Goal: Task Accomplishment & Management: Complete application form

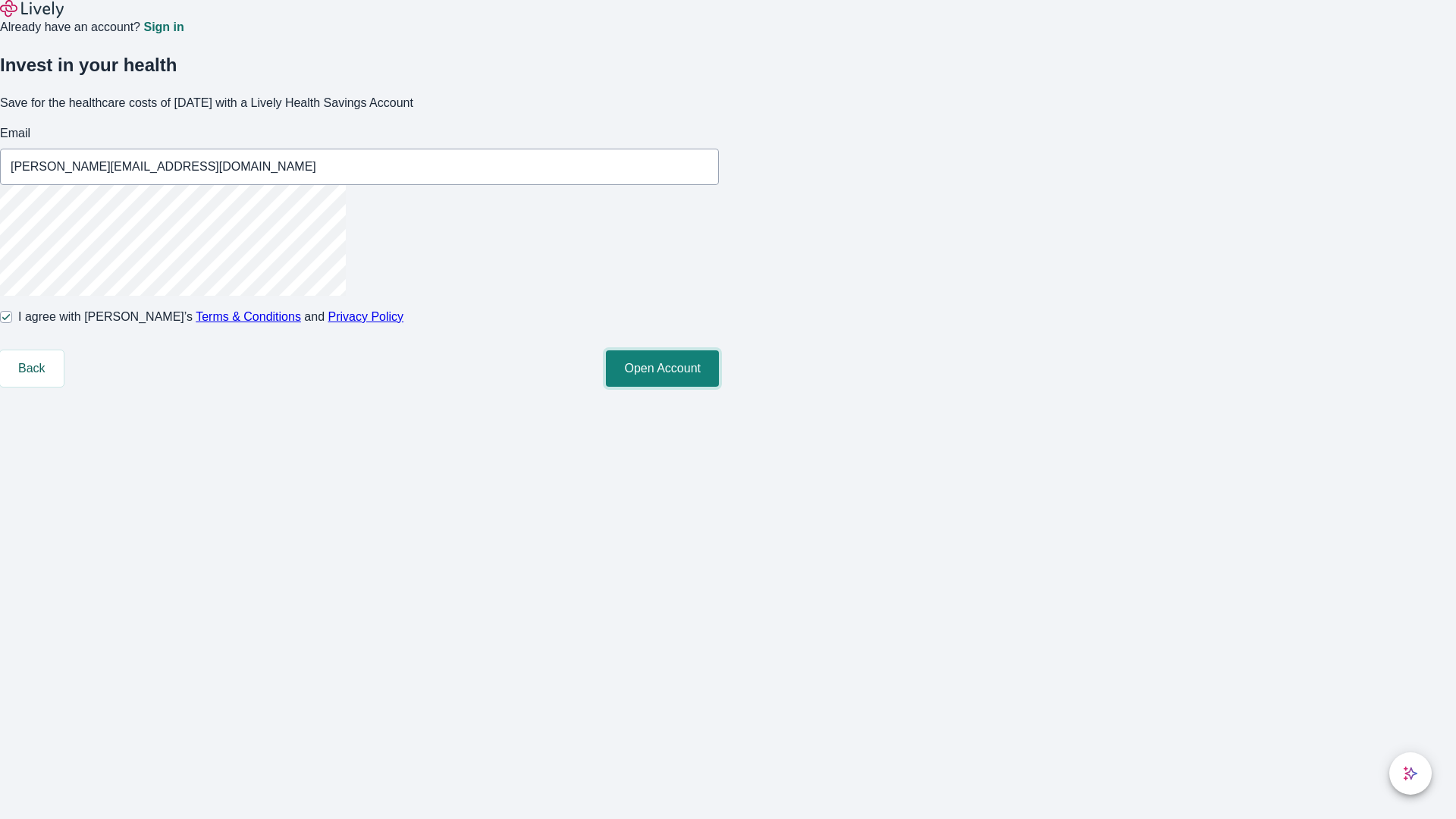
click at [719, 387] on button "Open Account" at bounding box center [663, 369] width 113 height 37
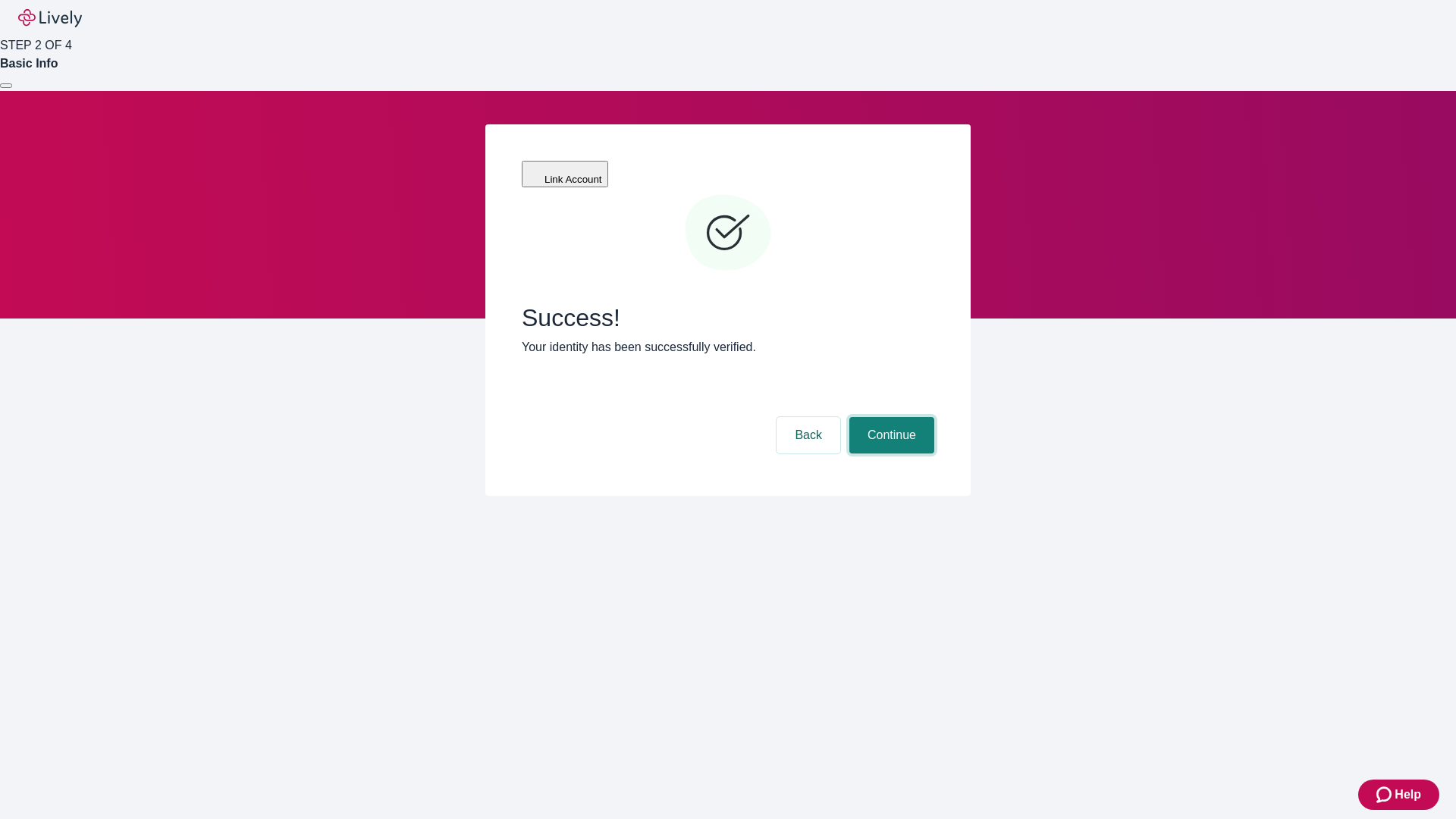
click at [889, 417] on button "Continue" at bounding box center [892, 436] width 85 height 37
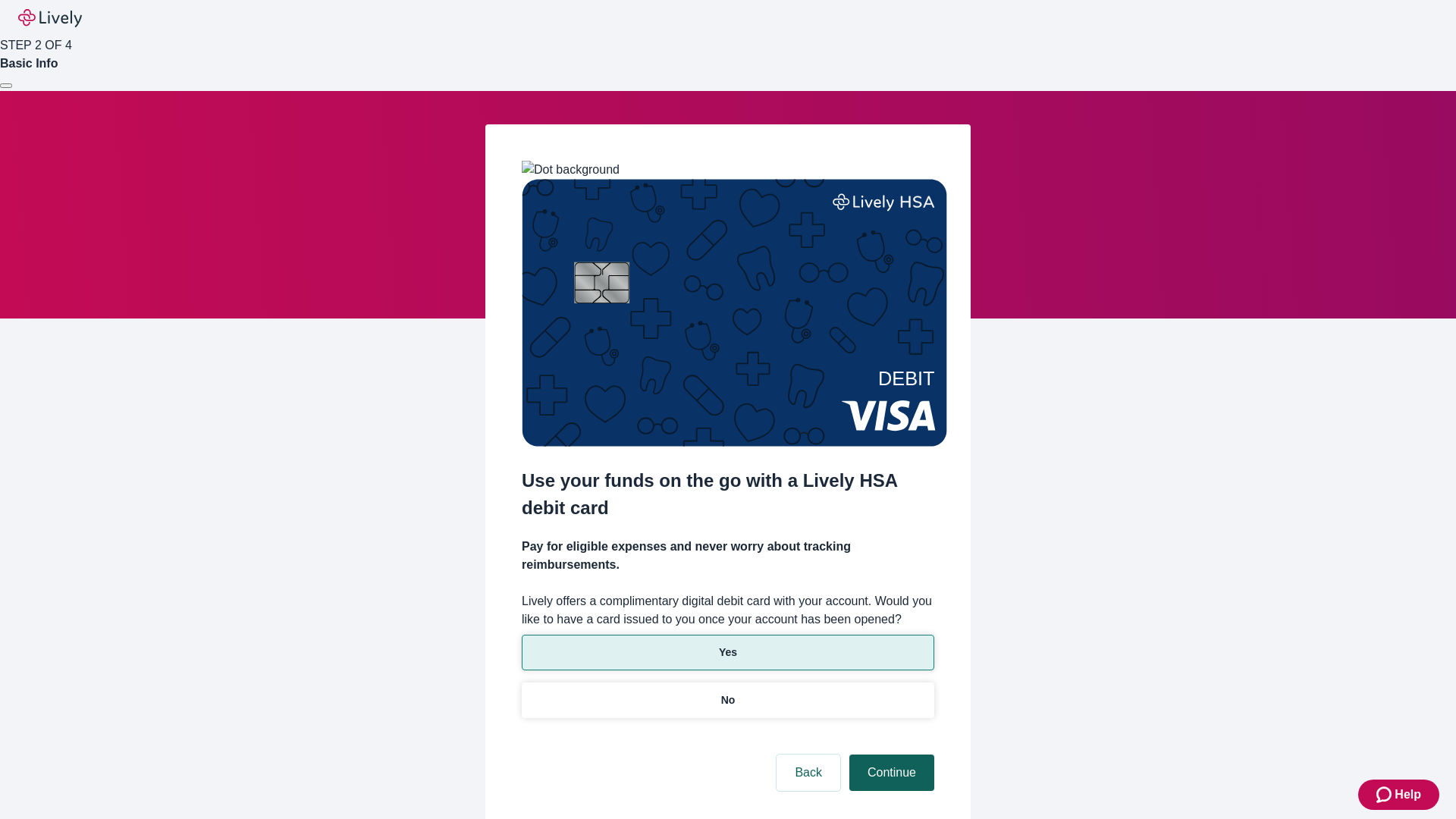
click at [728, 693] on p "No" at bounding box center [728, 701] width 14 height 16
click at [889, 755] on button "Continue" at bounding box center [892, 773] width 85 height 37
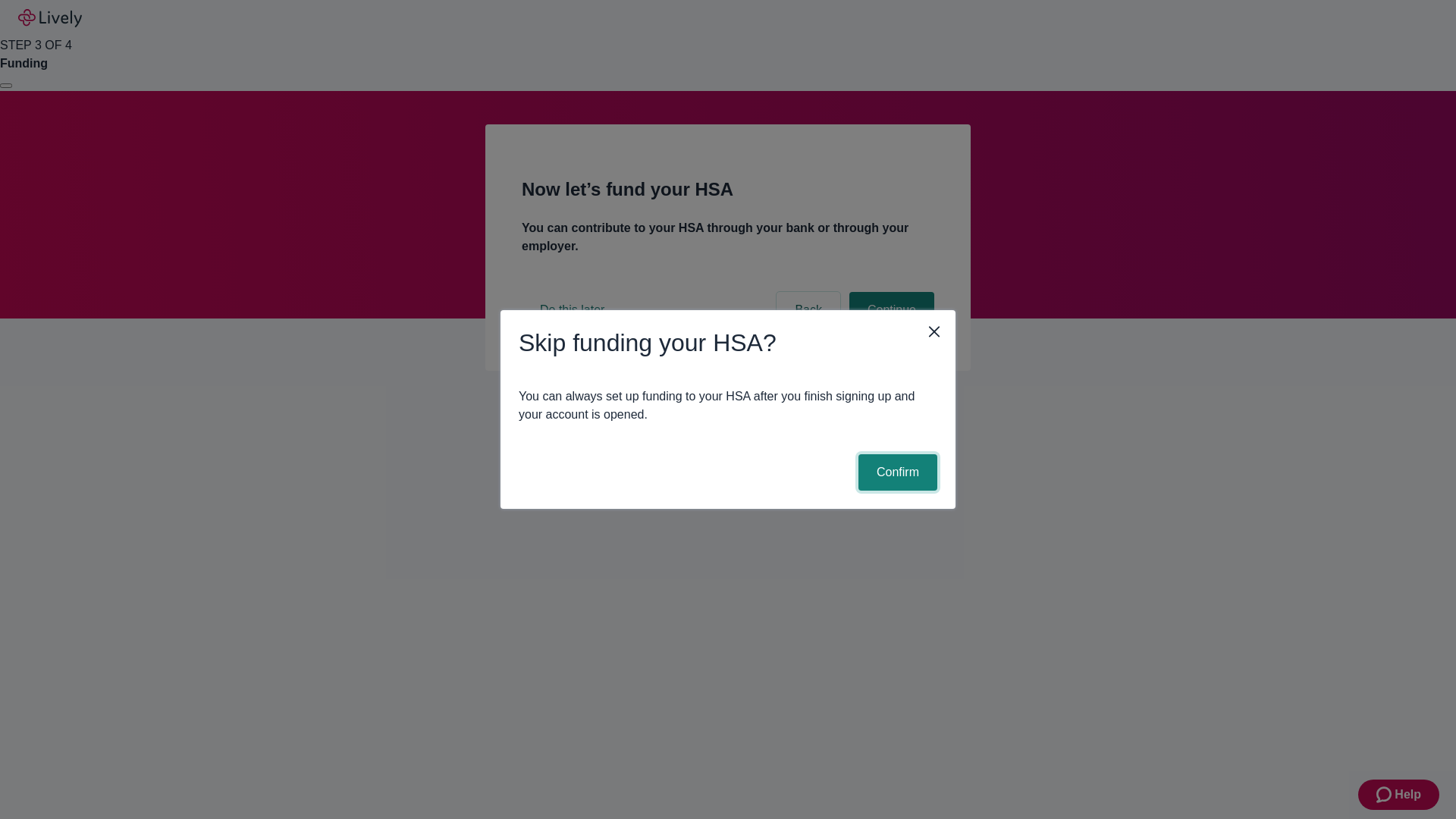
click at [896, 473] on button "Confirm" at bounding box center [897, 473] width 79 height 37
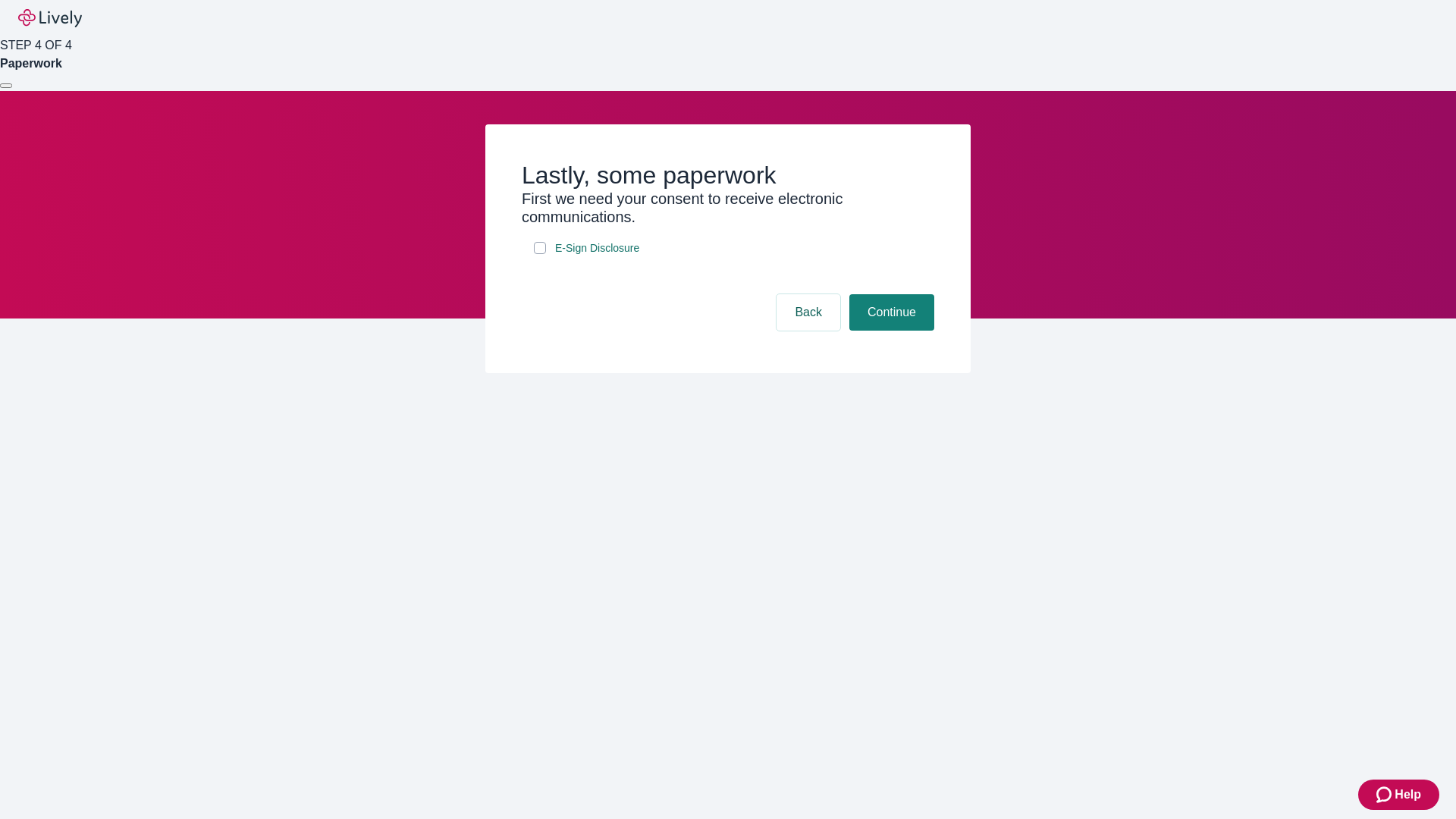
click at [540, 254] on input "E-Sign Disclosure" at bounding box center [540, 248] width 12 height 12
checkbox input "true"
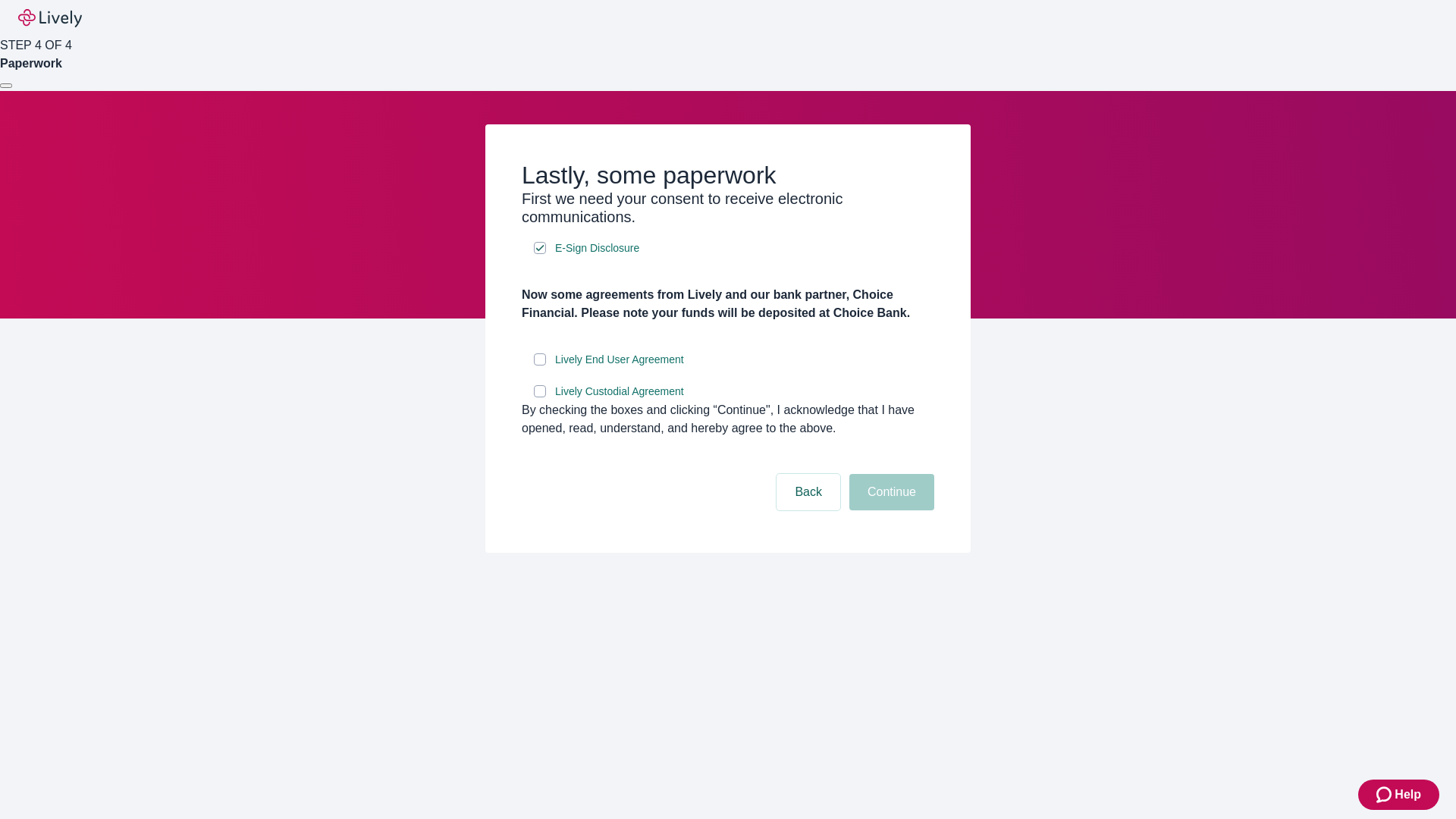
click at [540, 366] on input "Lively End User Agreement" at bounding box center [540, 359] width 12 height 12
checkbox input "true"
click at [540, 398] on input "Lively Custodial Agreement" at bounding box center [540, 391] width 12 height 12
checkbox input "true"
click at [889, 510] on button "Continue" at bounding box center [892, 492] width 85 height 37
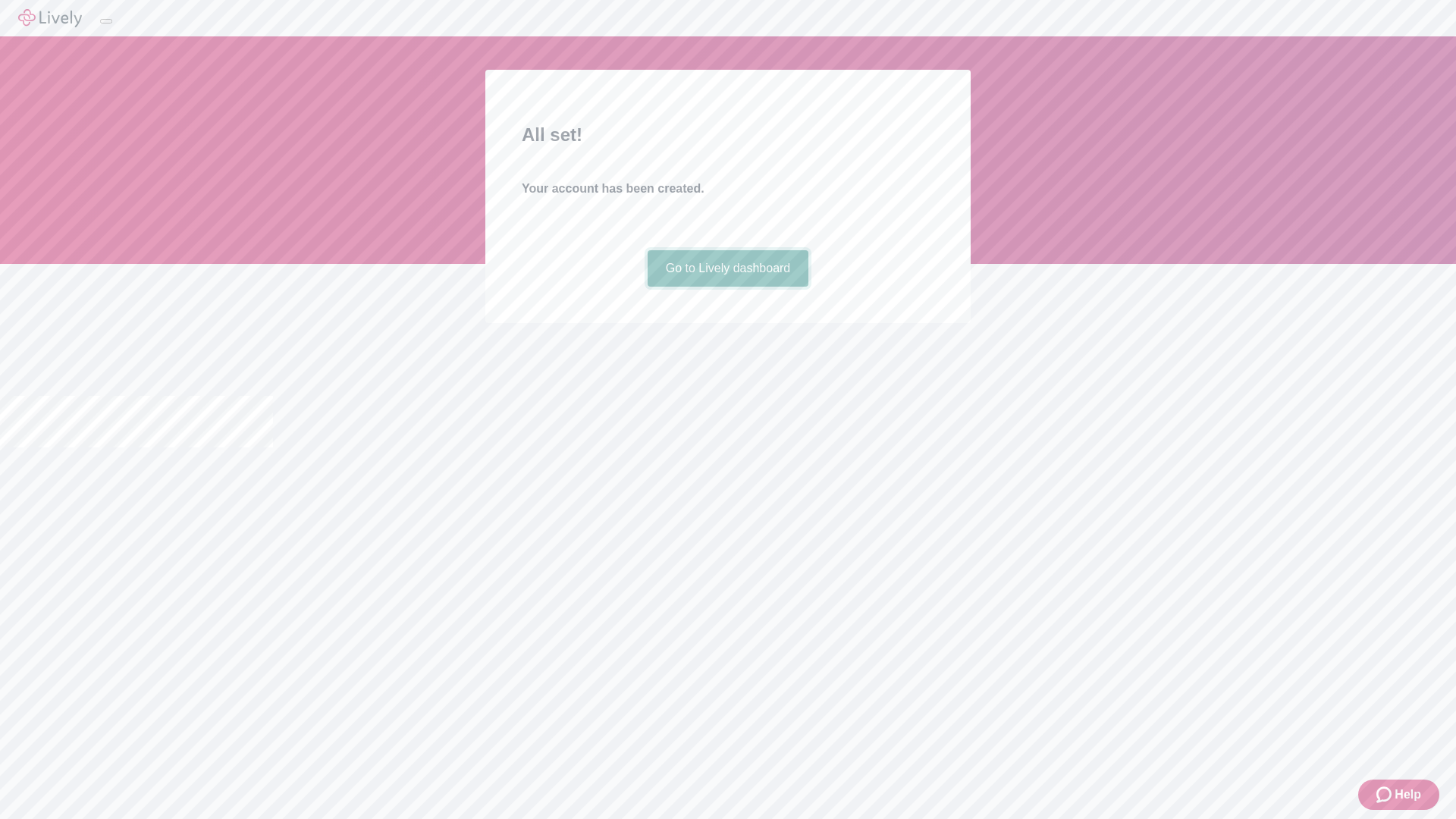
click at [728, 286] on link "Go to Lively dashboard" at bounding box center [728, 268] width 162 height 37
